Goal: Transaction & Acquisition: Subscribe to service/newsletter

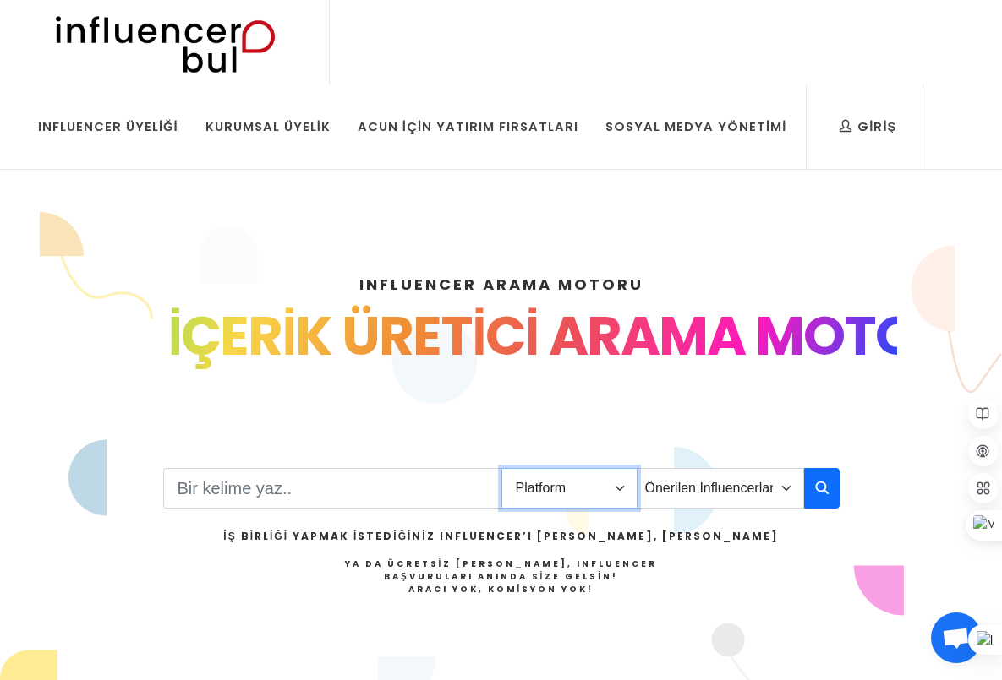
click at [597, 490] on select "Platform Instagram Facebook Youtube Tiktok Twitter Twitch" at bounding box center [569, 488] width 136 height 41
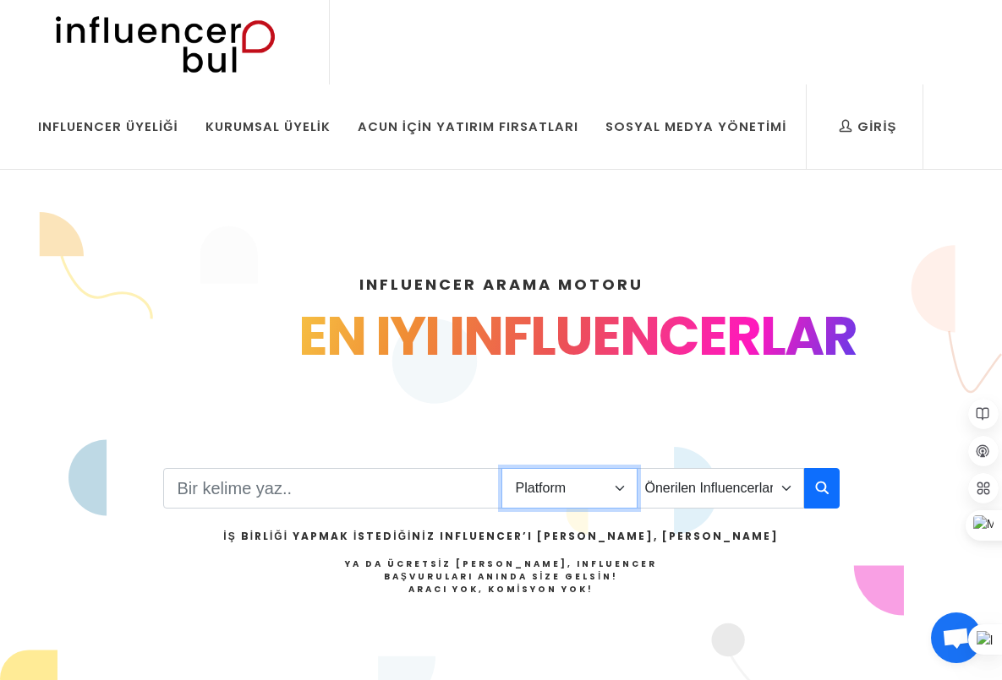
select select "1"
click at [501, 468] on select "Platform Instagram Facebook Youtube Tiktok Twitter Twitch" at bounding box center [569, 488] width 136 height 41
click at [687, 489] on select "Önerilen Influencerlar Aile & [PERSON_NAME] & [PERSON_NAME] [PERSON_NAME] & Giy…" at bounding box center [719, 488] width 167 height 41
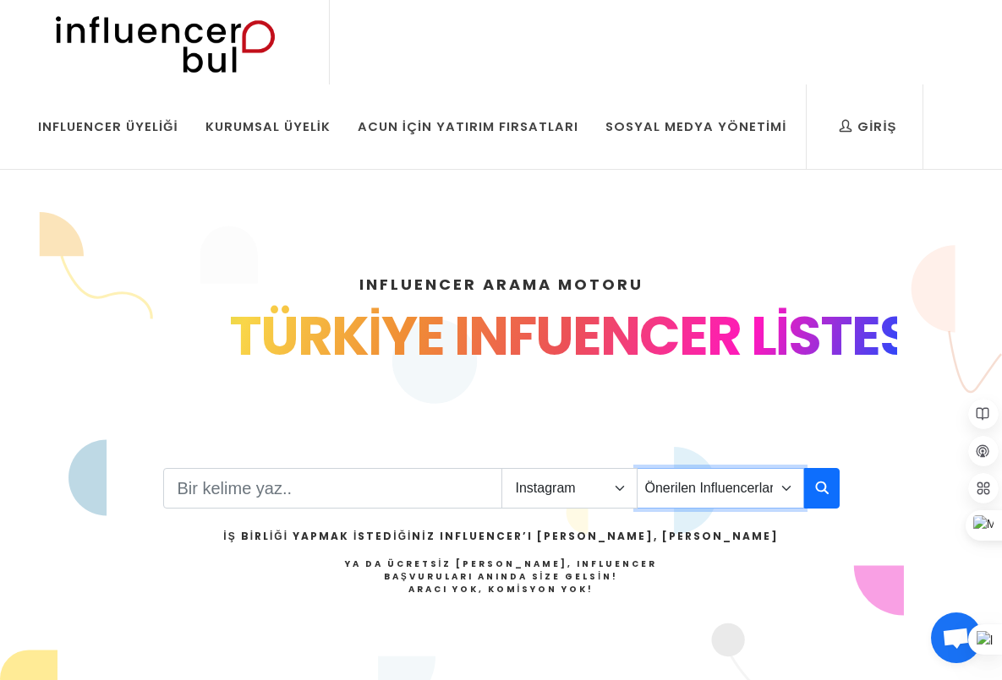
select select "12"
click at [636, 468] on select "Önerilen Influencerlar Aile & [PERSON_NAME] & [PERSON_NAME] [PERSON_NAME] & Giy…" at bounding box center [719, 488] width 167 height 41
click at [336, 500] on input "Search" at bounding box center [332, 488] width 339 height 41
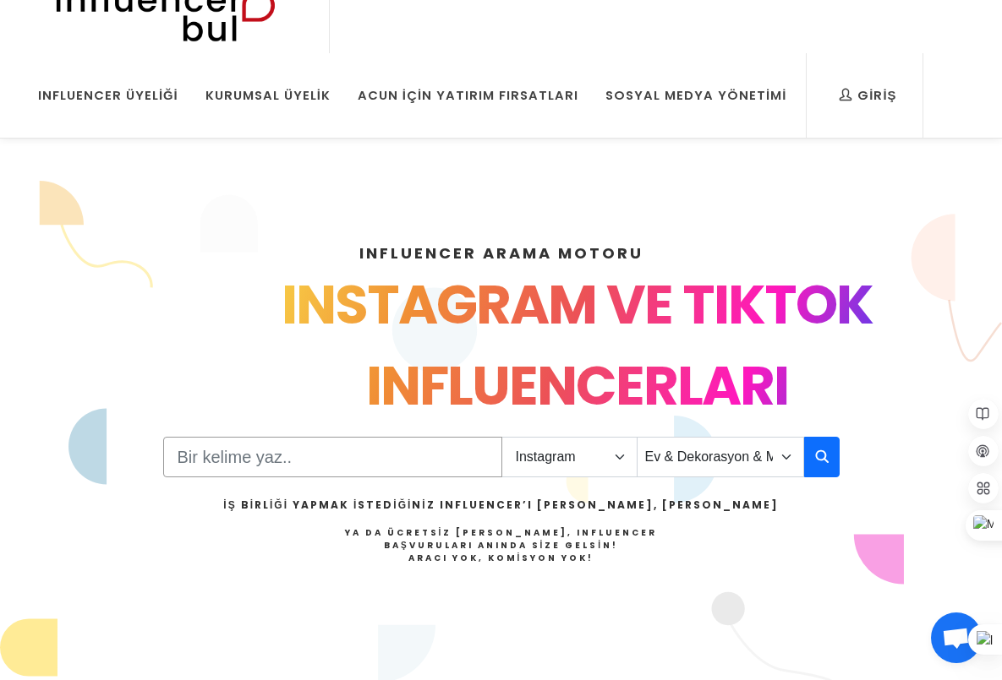
scroll to position [32, 0]
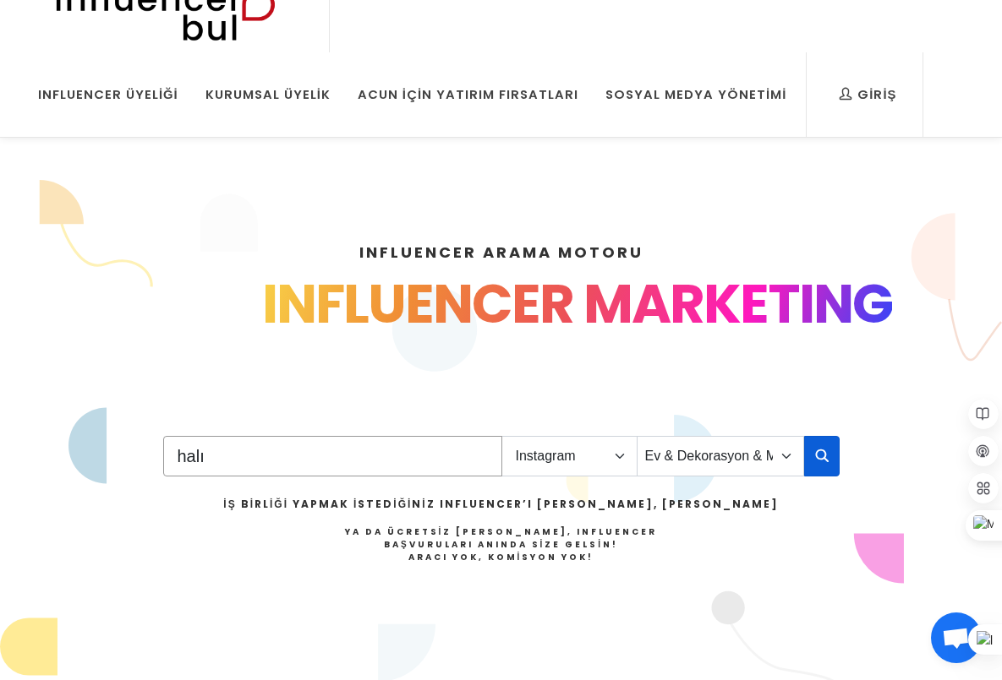
type input "halı"
click at [825, 454] on icon "button" at bounding box center [822, 455] width 14 height 20
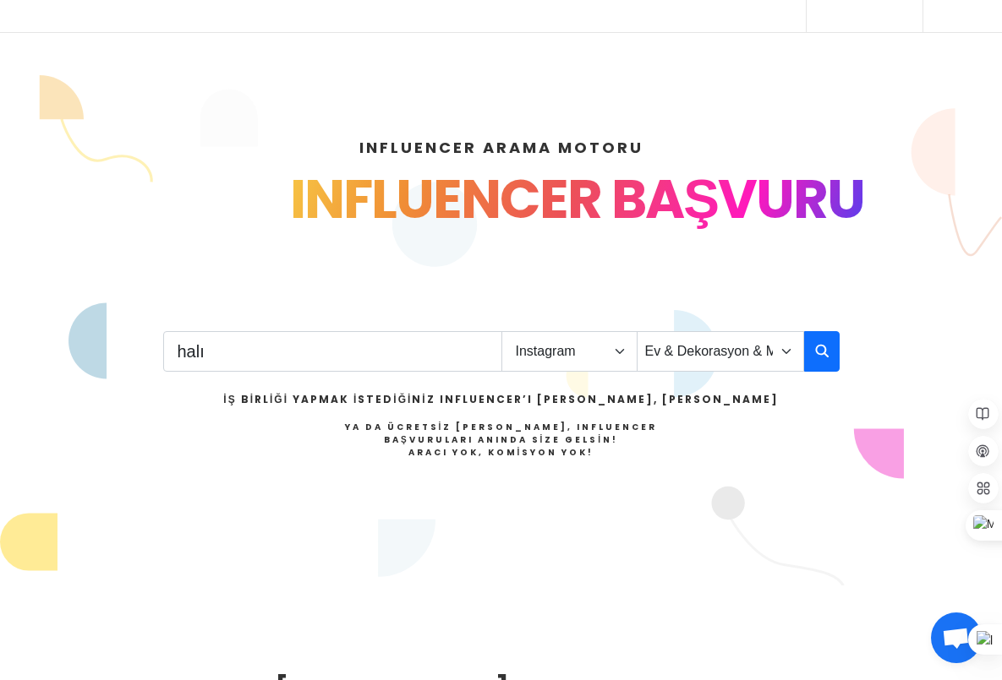
scroll to position [0, 0]
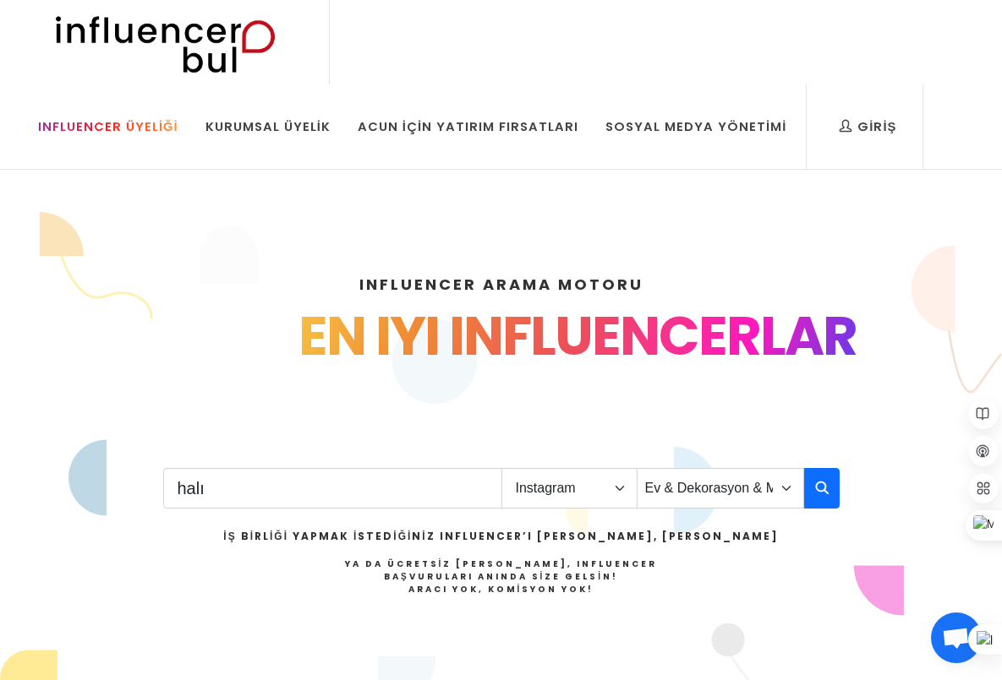
click at [119, 124] on div "Influencer Üyeliği" at bounding box center [108, 126] width 140 height 19
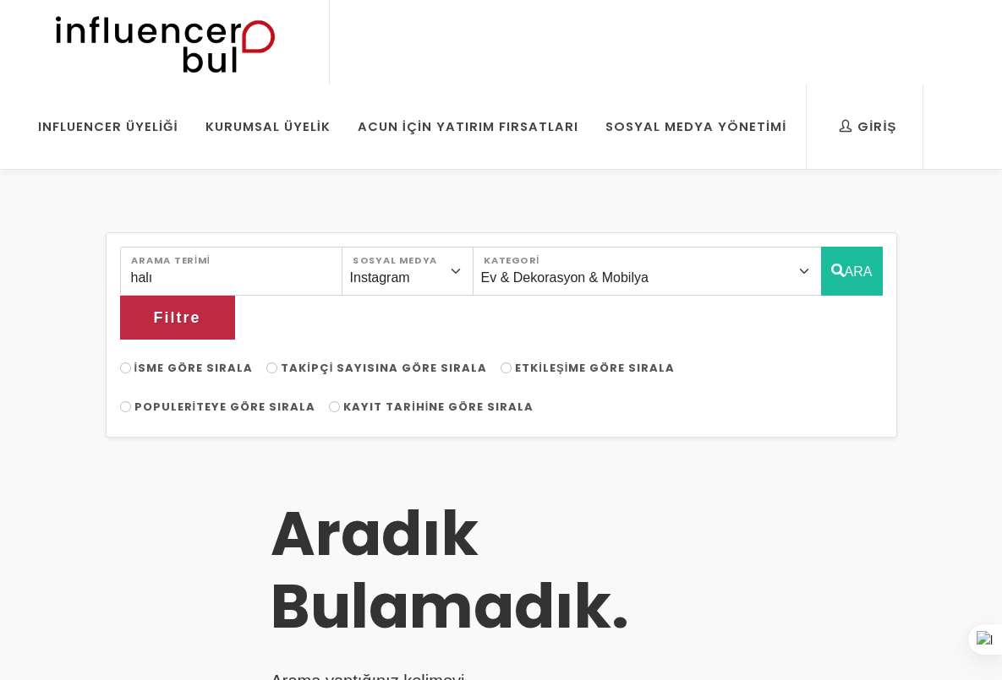
select select "12"
click at [194, 278] on input "halı" at bounding box center [231, 271] width 222 height 49
click at [821, 267] on button "ARA" at bounding box center [852, 271] width 62 height 49
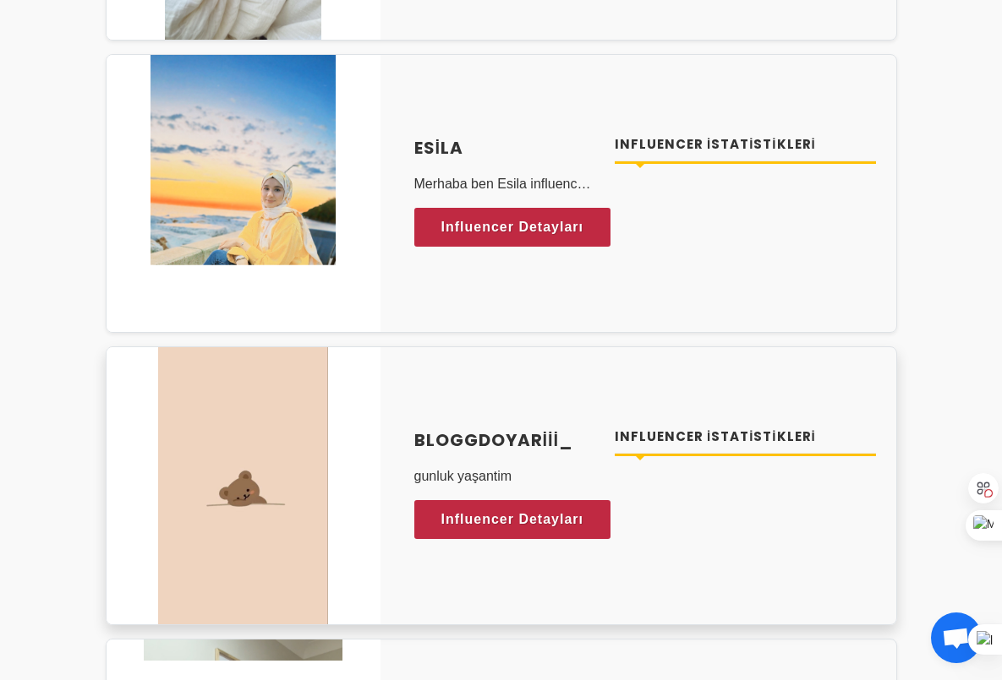
scroll to position [3942, 0]
